Goal: Task Accomplishment & Management: Manage account settings

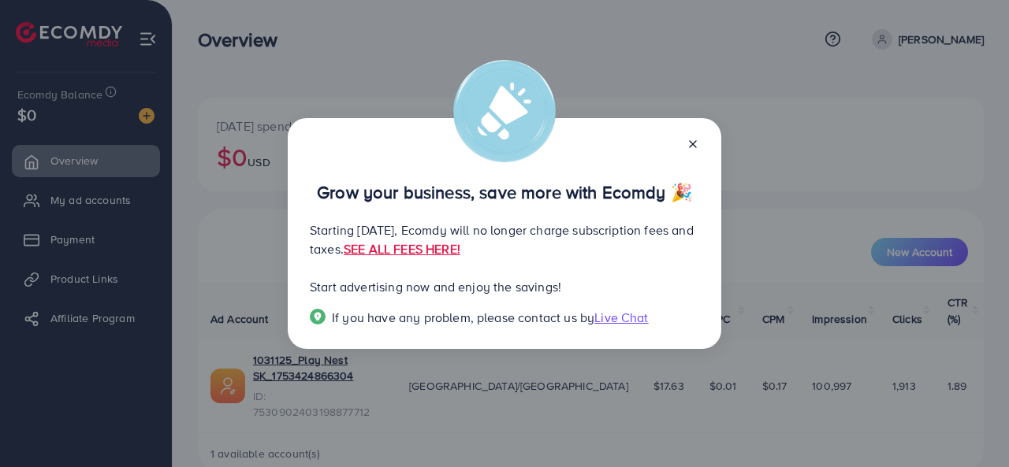
click at [690, 138] on icon at bounding box center [692, 144] width 13 height 13
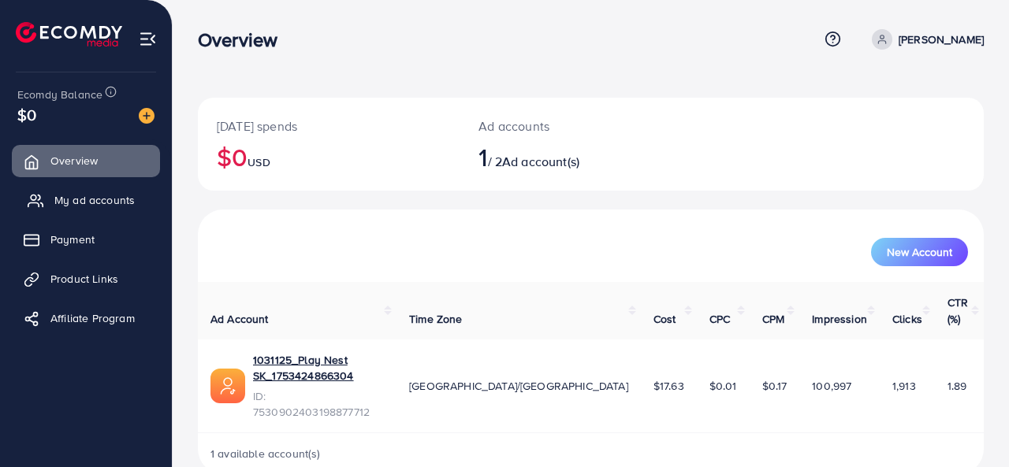
click at [88, 199] on span "My ad accounts" at bounding box center [94, 200] width 80 height 16
click at [91, 199] on span "My ad accounts" at bounding box center [94, 200] width 80 height 16
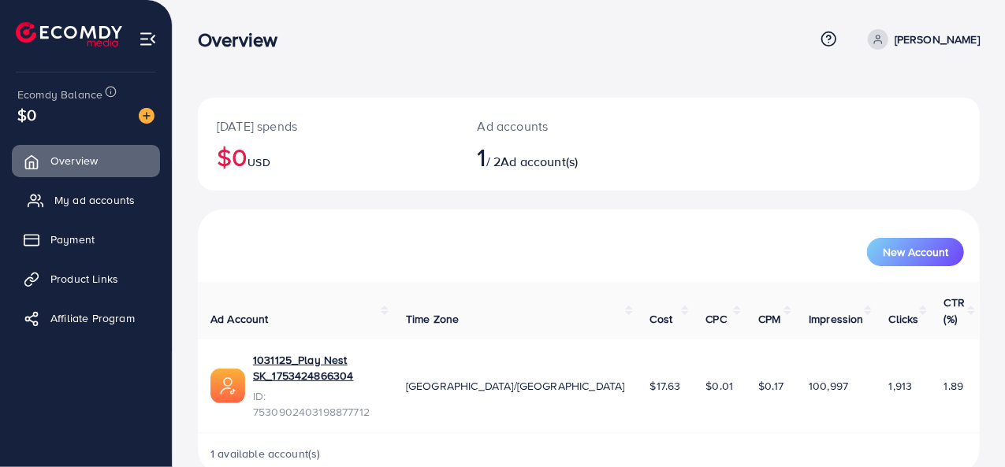
click at [91, 199] on span "My ad accounts" at bounding box center [94, 200] width 80 height 16
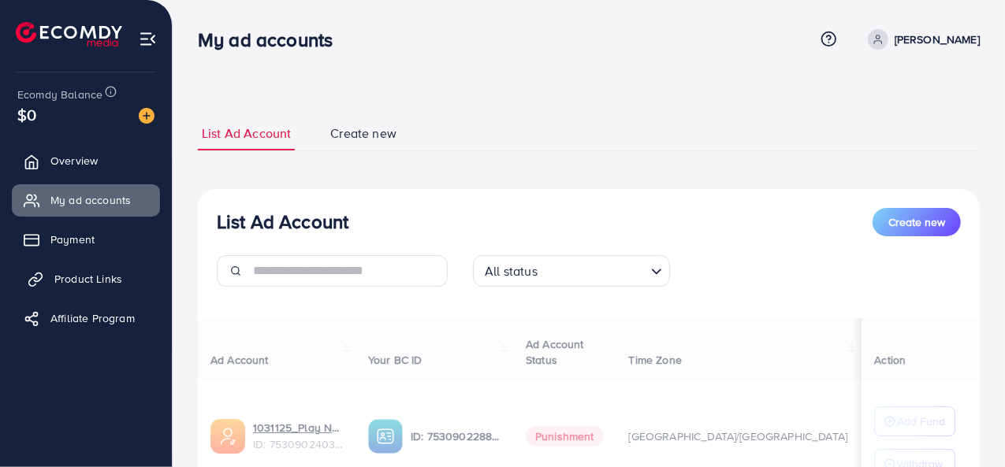
click at [100, 285] on span "Product Links" at bounding box center [88, 279] width 68 height 16
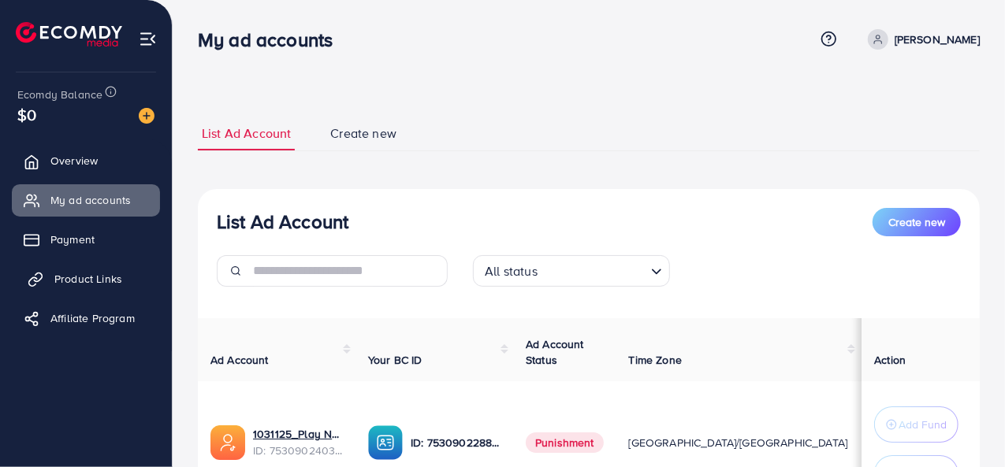
click at [100, 285] on span "Product Links" at bounding box center [88, 279] width 68 height 16
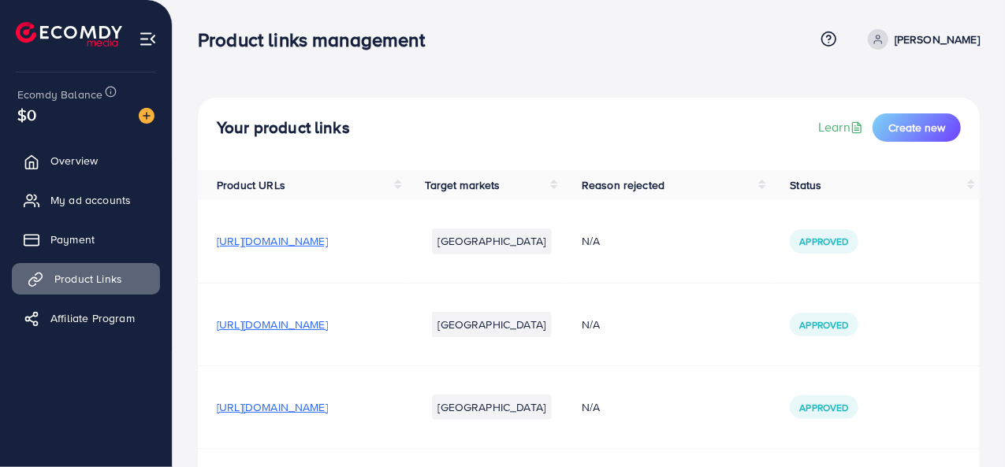
click at [100, 285] on span "Product Links" at bounding box center [88, 279] width 68 height 16
click at [120, 193] on span "My ad accounts" at bounding box center [94, 200] width 80 height 16
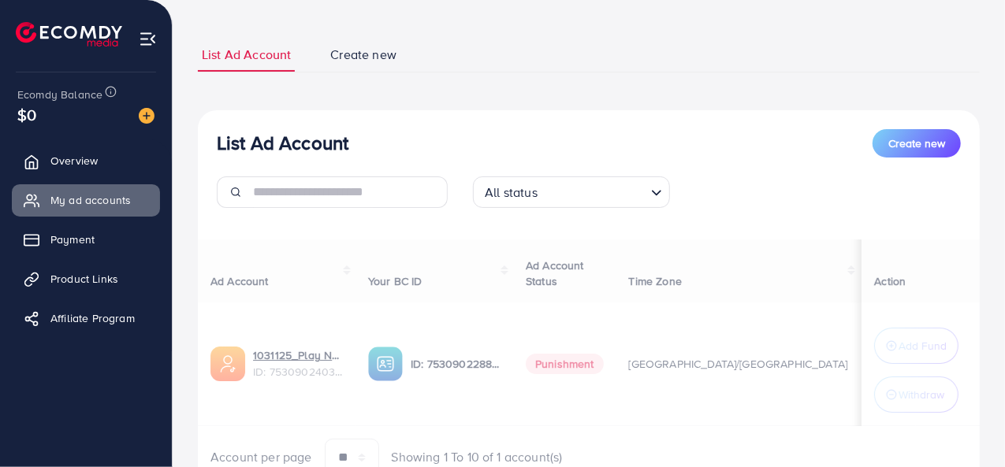
scroll to position [153, 0]
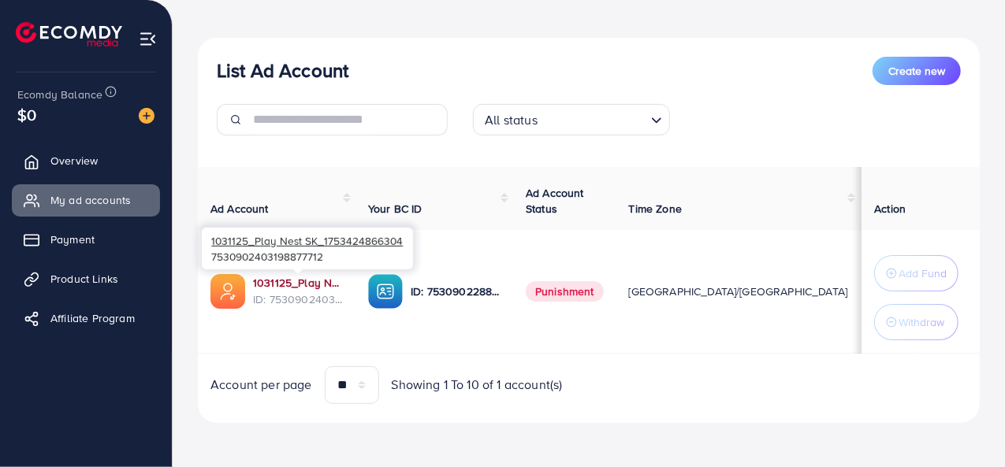
click at [300, 281] on link "1031125_Play Nest SK_1753424866304" at bounding box center [298, 283] width 90 height 16
